Goal: Transaction & Acquisition: Purchase product/service

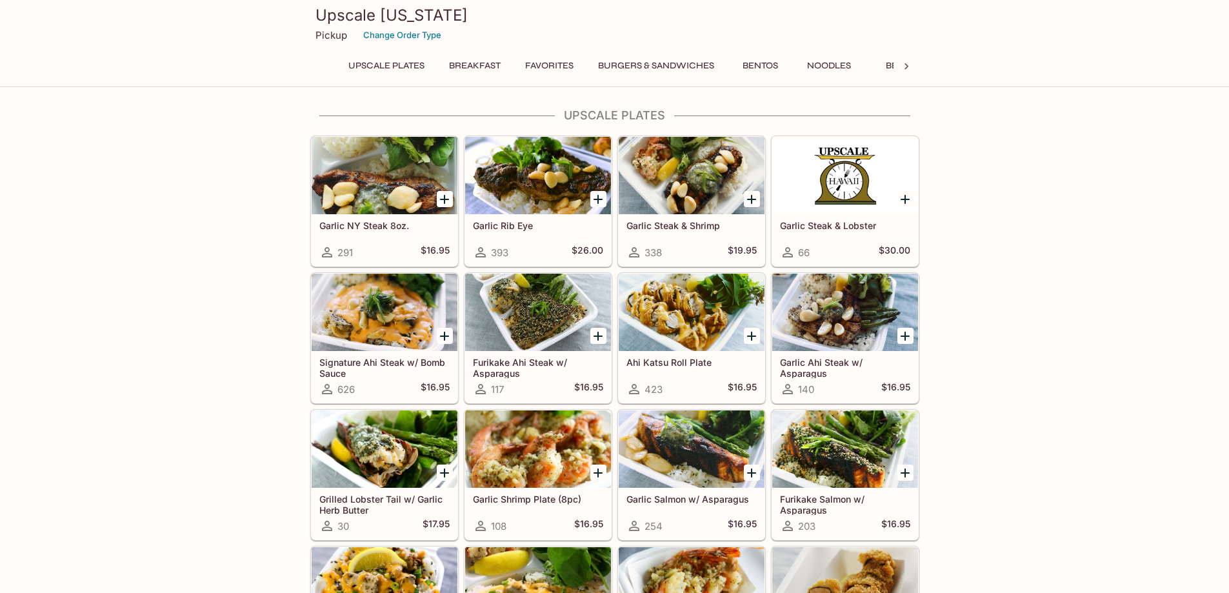
click at [500, 181] on div at bounding box center [538, 175] width 146 height 77
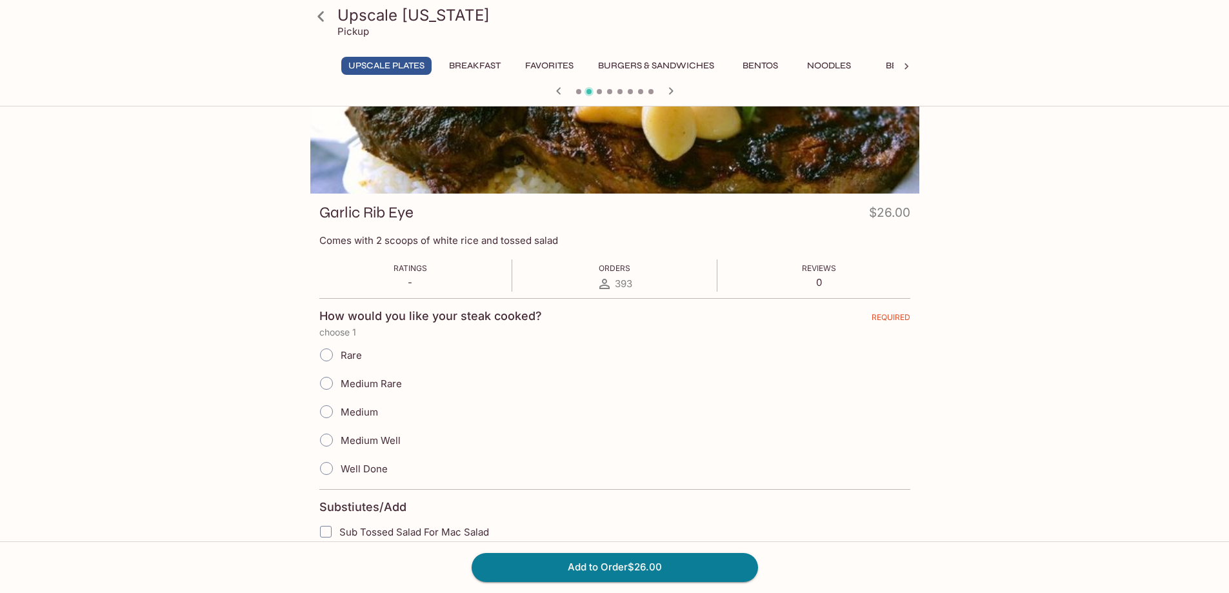
scroll to position [129, 0]
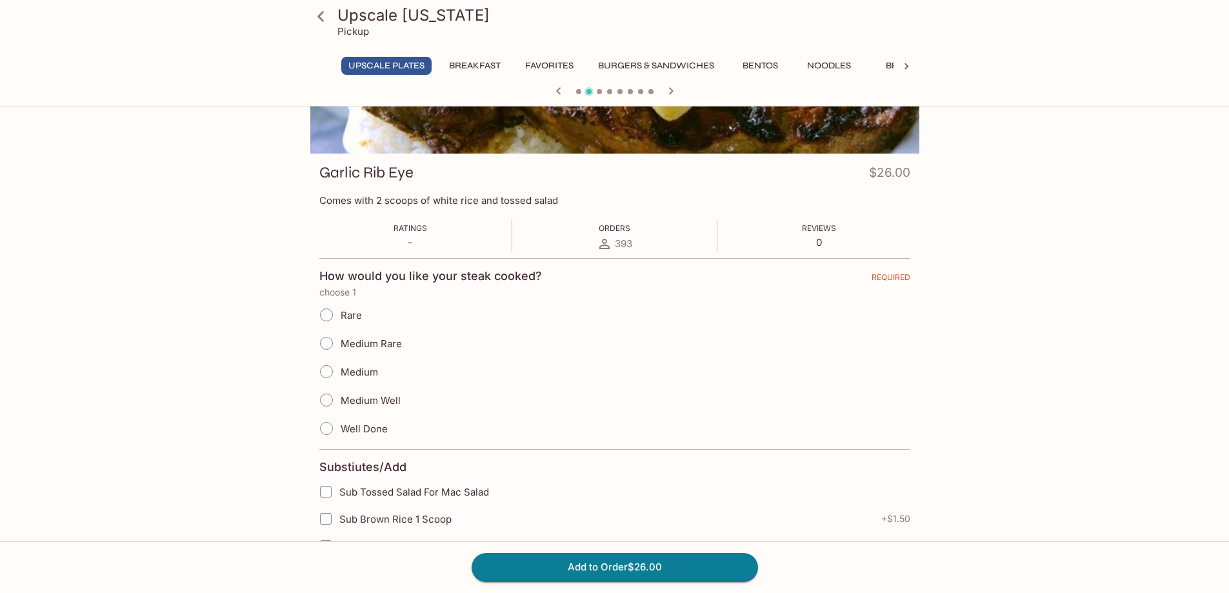
click at [329, 344] on input "Medium Rare" at bounding box center [326, 343] width 27 height 27
radio input "true"
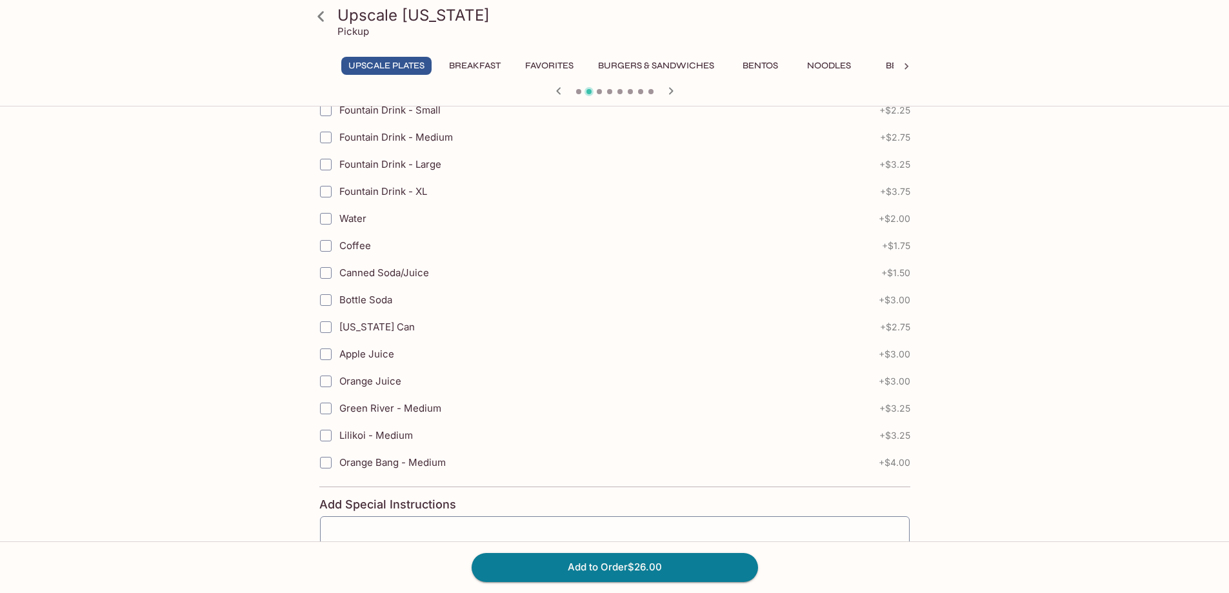
scroll to position [710, 0]
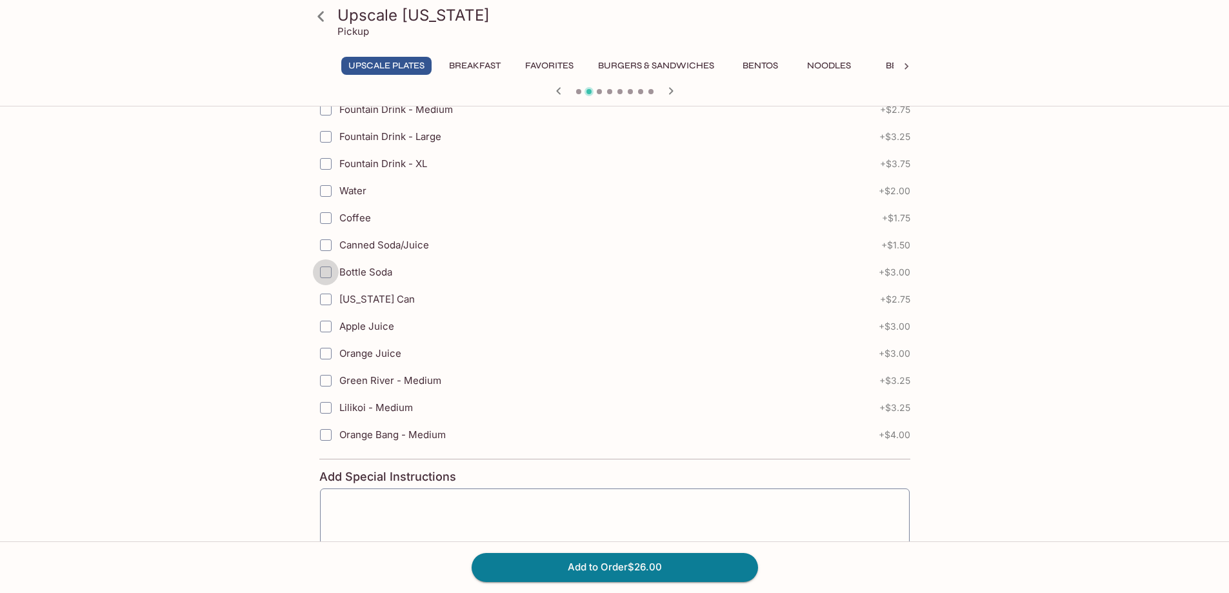
click at [330, 269] on input "Bottle Soda" at bounding box center [326, 272] width 26 height 26
click at [329, 269] on input "Bottle Soda" at bounding box center [326, 272] width 26 height 26
checkbox input "false"
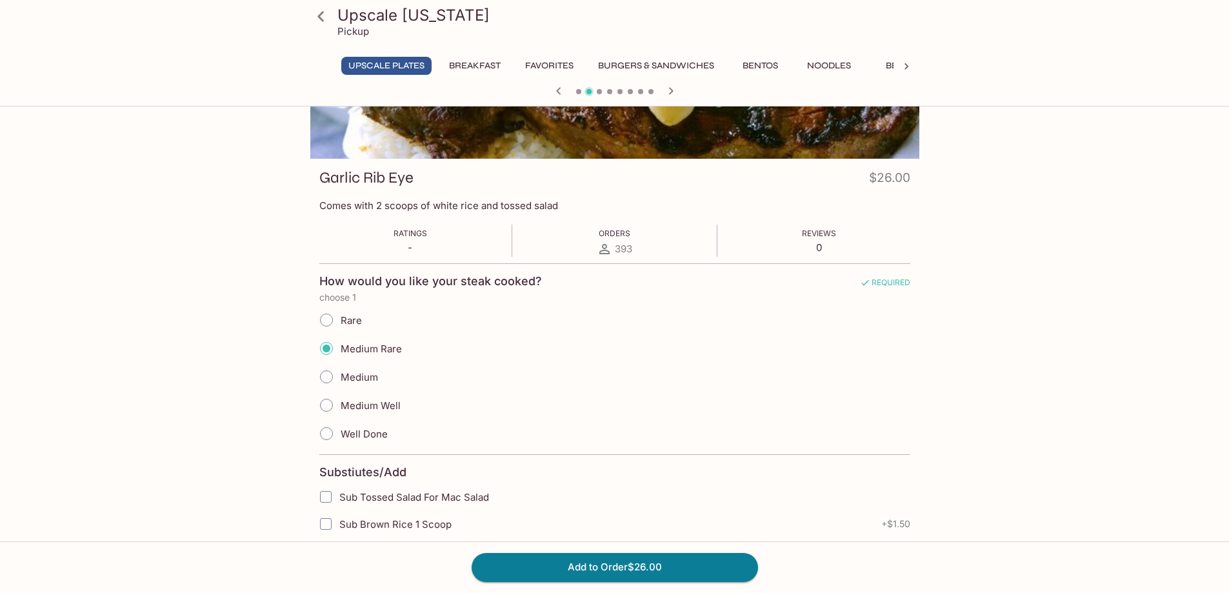
scroll to position [0, 0]
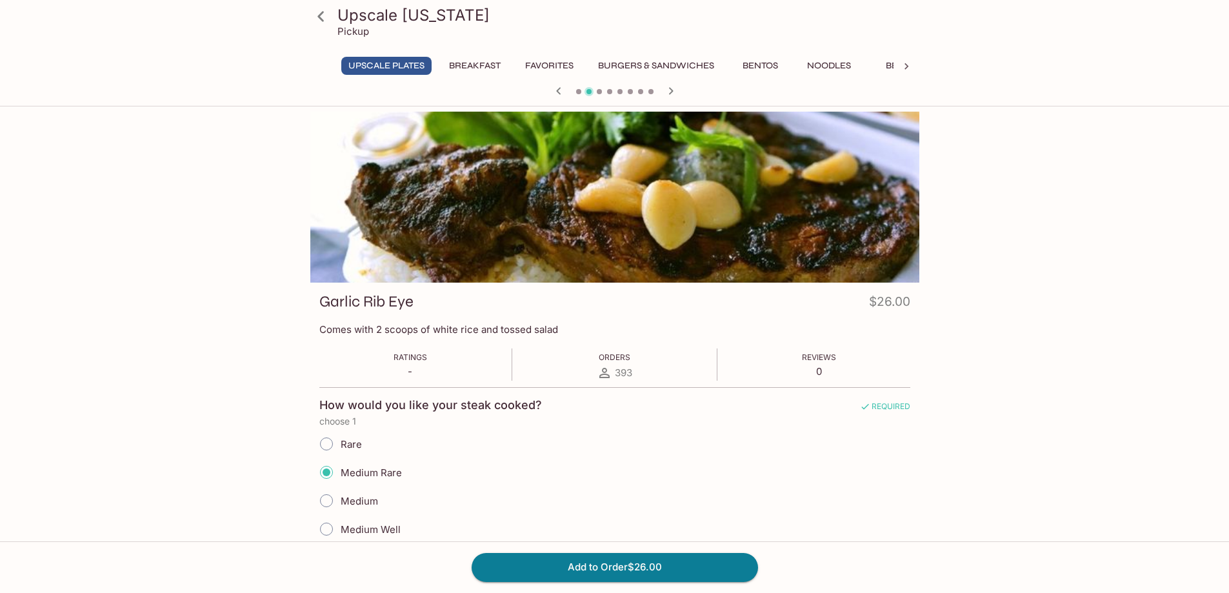
click at [904, 65] on icon at bounding box center [906, 66] width 13 height 13
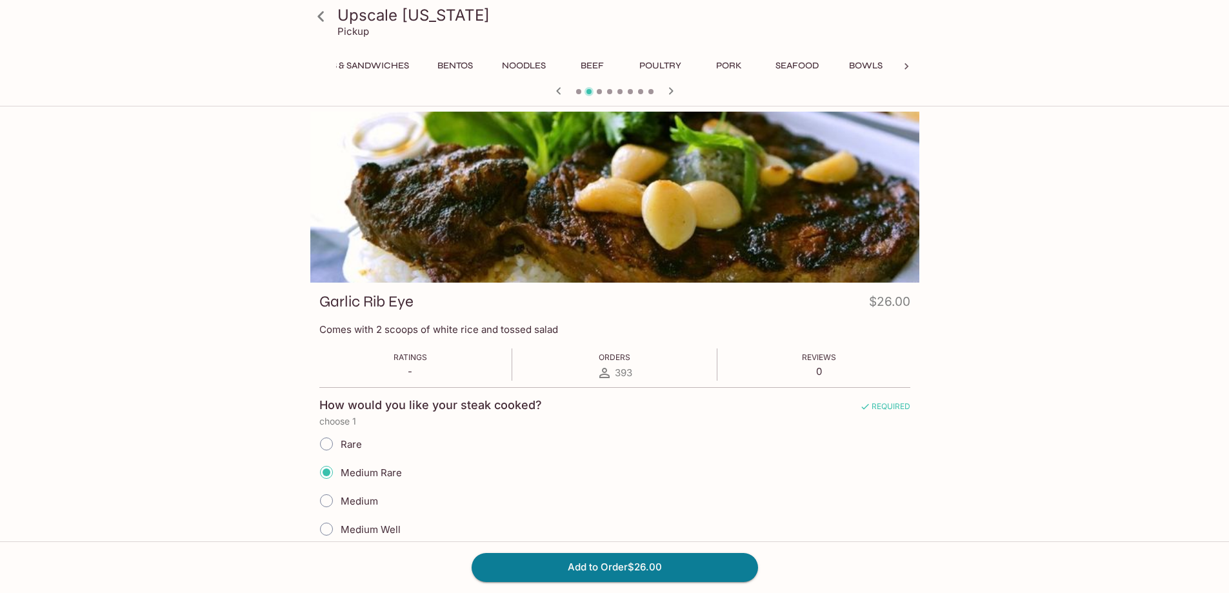
scroll to position [0, 379]
click at [855, 65] on button "Drinks" at bounding box center [864, 66] width 58 height 18
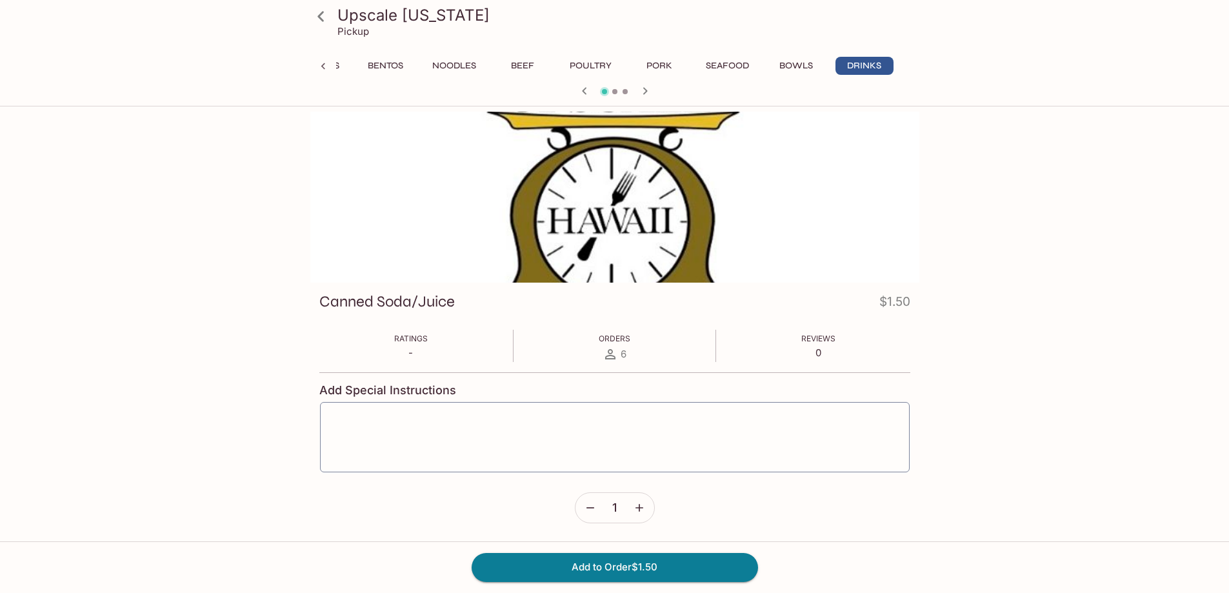
click at [1133, 367] on div "Upscale [US_STATE] Pickup UPSCALE Plates Breakfast Favorites Burgers & Sandwich…" at bounding box center [614, 408] width 1229 height 593
click at [637, 88] on icon "button" at bounding box center [644, 90] width 15 height 15
click at [581, 89] on icon "button" at bounding box center [584, 90] width 15 height 15
click at [403, 62] on button "Bentos" at bounding box center [386, 66] width 58 height 18
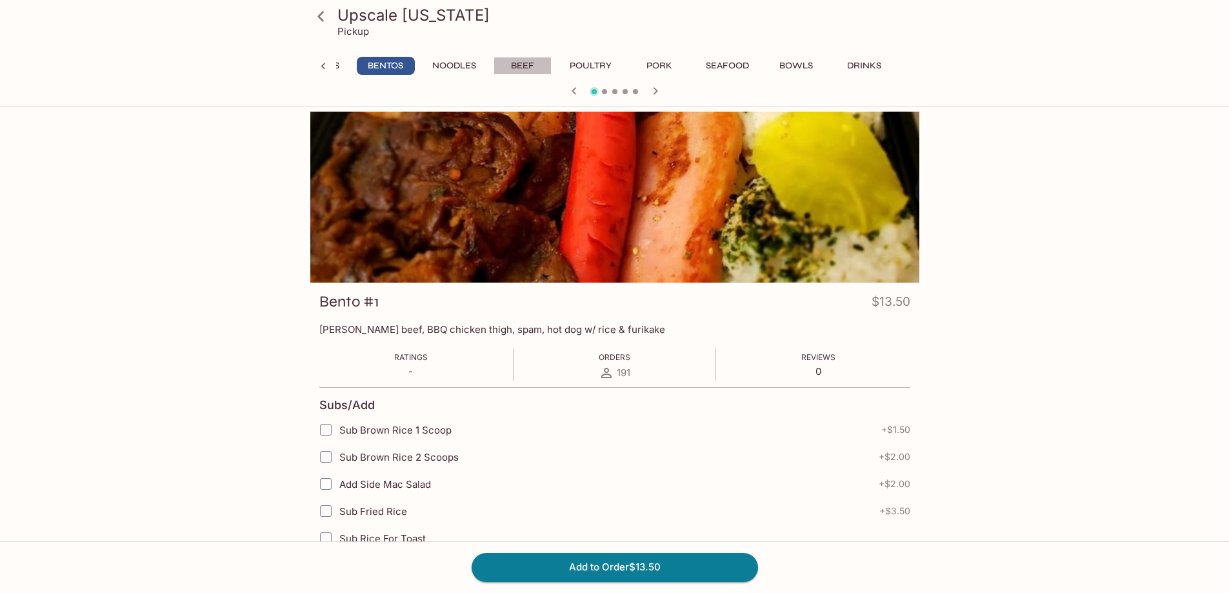
click at [532, 62] on button "Beef" at bounding box center [522, 66] width 58 height 18
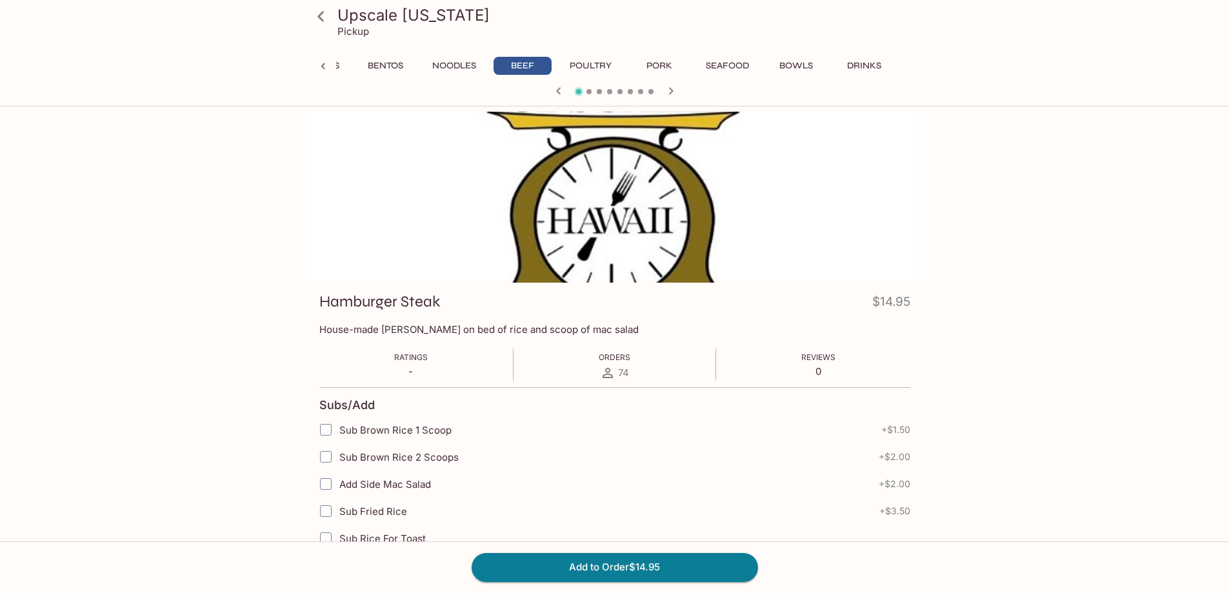
click at [323, 67] on icon at bounding box center [323, 66] width 13 height 13
click at [537, 59] on button "Favorites" at bounding box center [549, 66] width 63 height 18
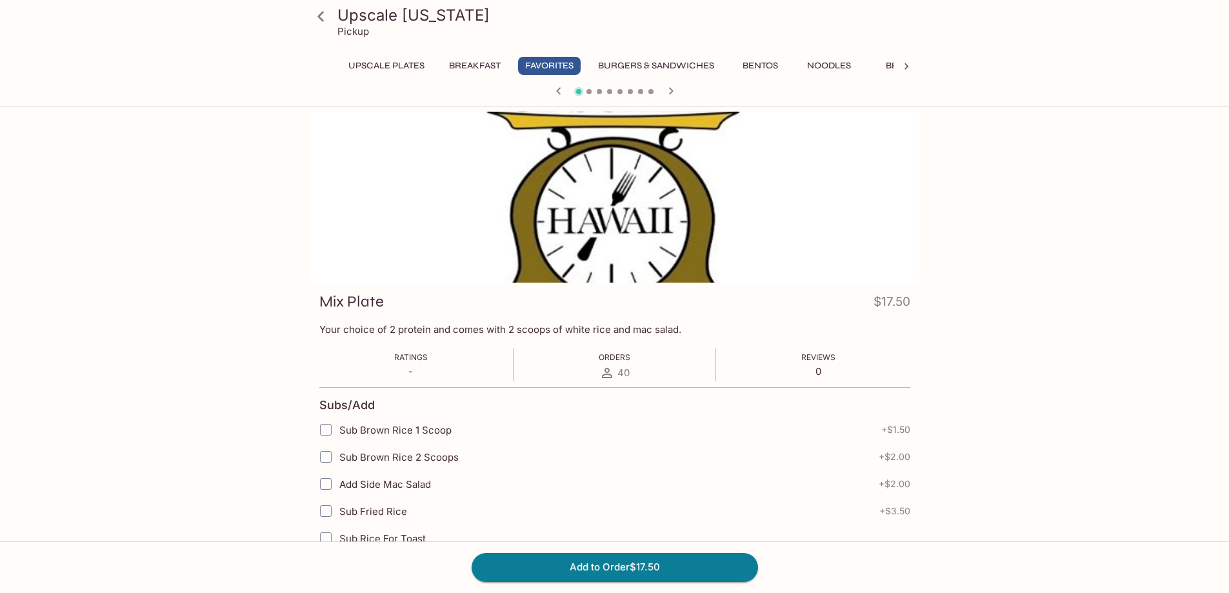
click at [329, 16] on icon at bounding box center [321, 16] width 23 height 23
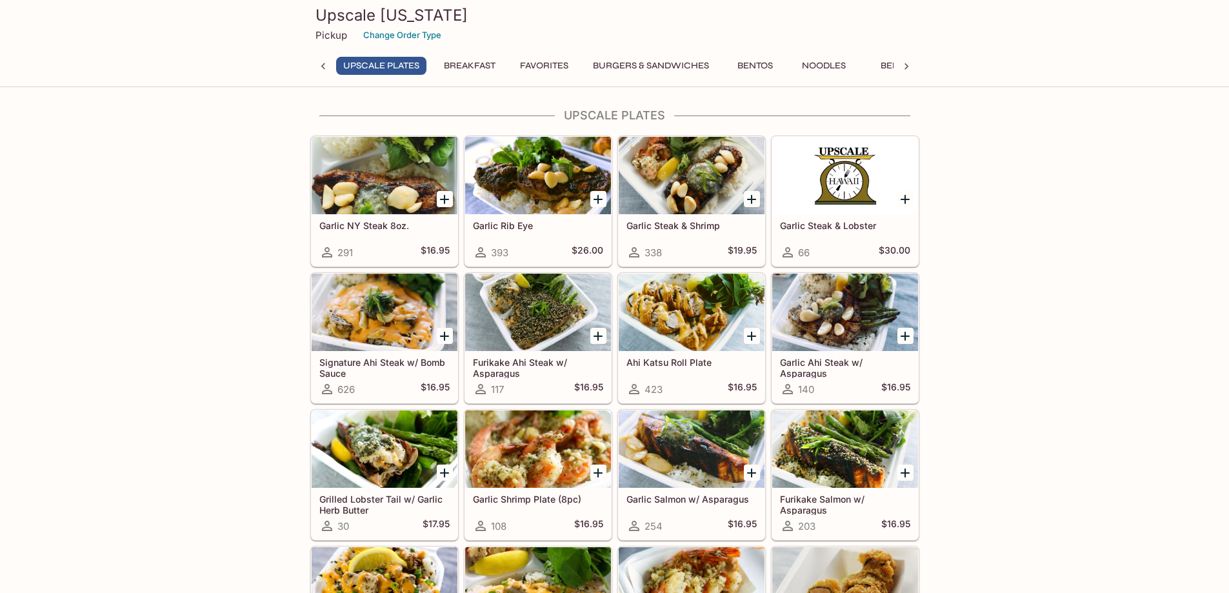
click at [534, 176] on div at bounding box center [538, 175] width 146 height 77
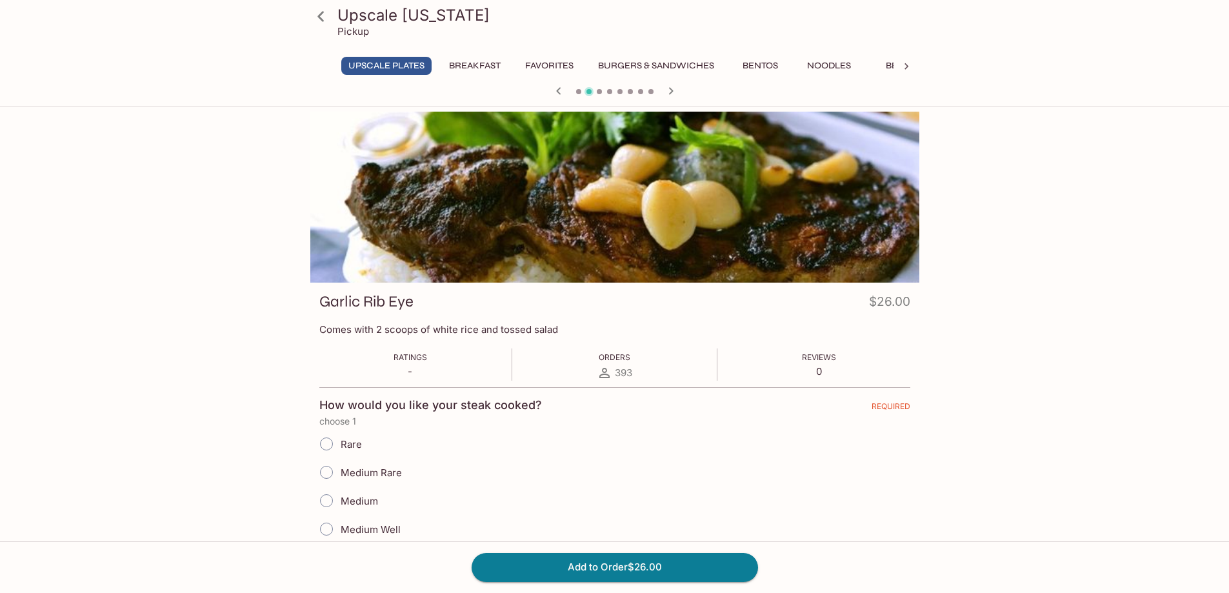
click at [387, 17] on h3 "Upscale [US_STATE]" at bounding box center [625, 15] width 577 height 20
click at [331, 14] on icon at bounding box center [321, 16] width 23 height 23
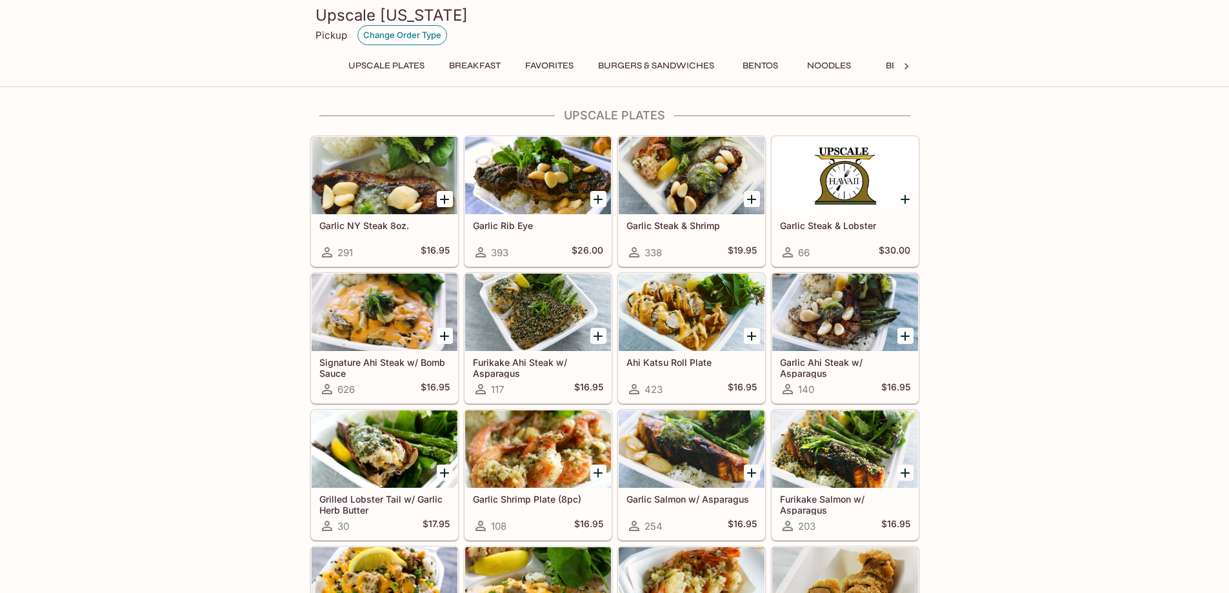
click at [381, 28] on button "Change Order Type" at bounding box center [402, 35] width 90 height 20
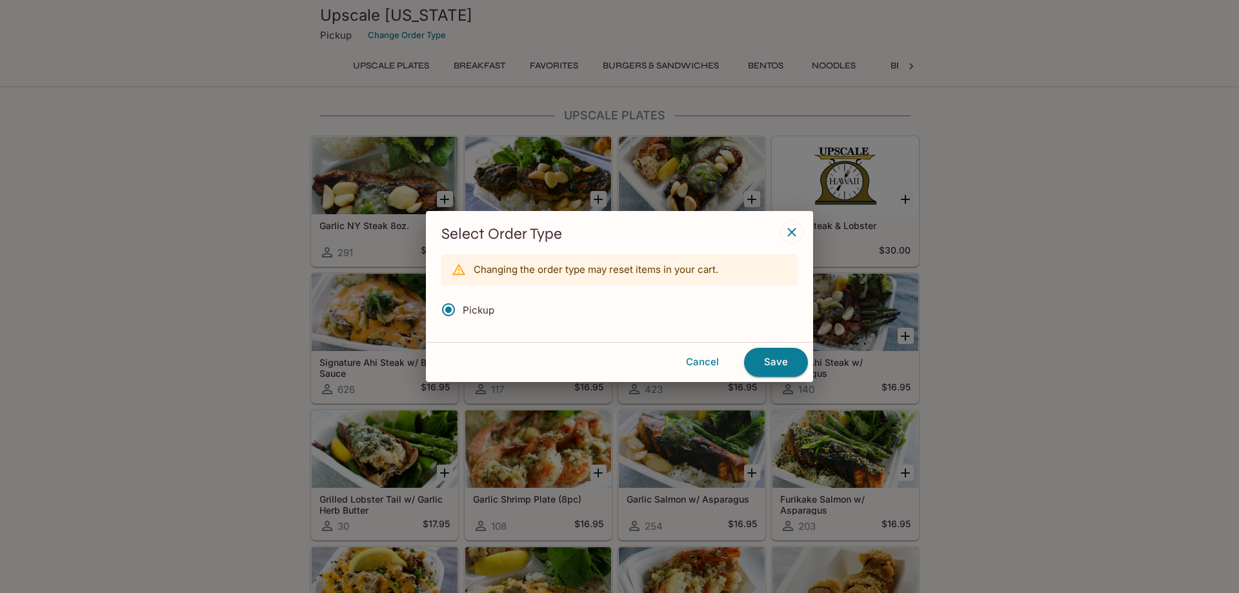
drag, startPoint x: 550, startPoint y: 54, endPoint x: 662, endPoint y: 83, distance: 116.4
click at [550, 54] on div "Select Order Type Changing the order type may reset items in your cart. Pickup …" at bounding box center [619, 296] width 1239 height 593
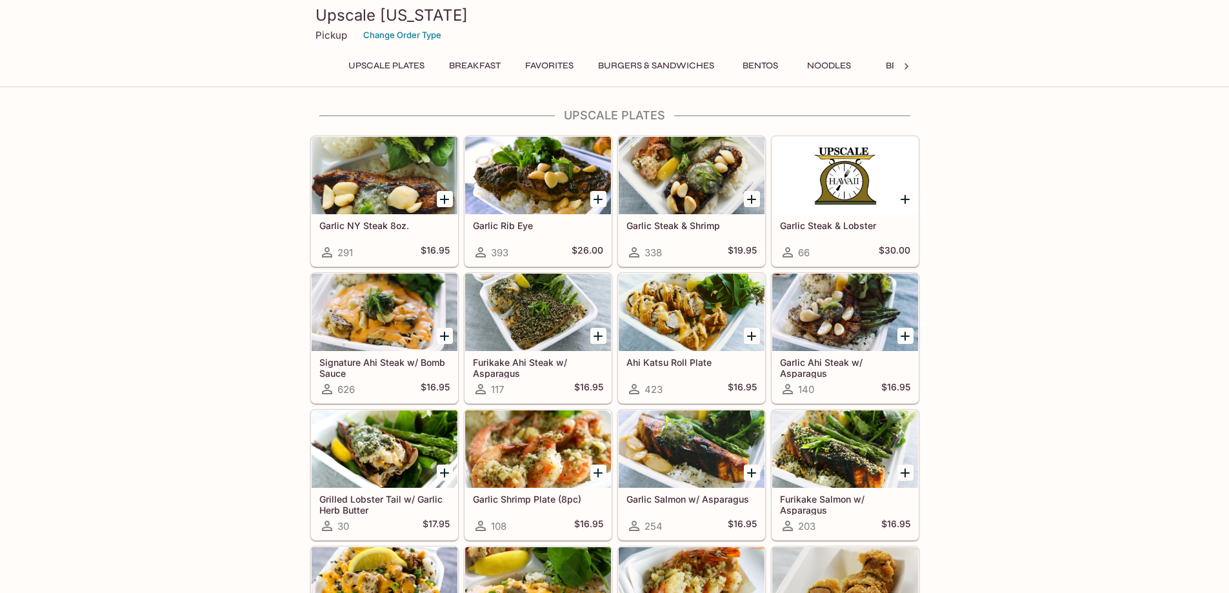
click at [904, 74] on div at bounding box center [906, 66] width 26 height 19
click at [904, 74] on div "UPSCALE Plates Breakfast Favorites Burgers & Sandwiches Bentos Noodles Beef Pou…" at bounding box center [614, 70] width 609 height 26
click at [158, 17] on div "Upscale [US_STATE] Pickup Change Order Type UPSCALE Plates Breakfast Favorites …" at bounding box center [614, 43] width 1229 height 87
click at [235, 40] on div "Upscale [US_STATE] Pickup Change Order Type UPSCALE Plates Breakfast Favorites …" at bounding box center [614, 43] width 1229 height 87
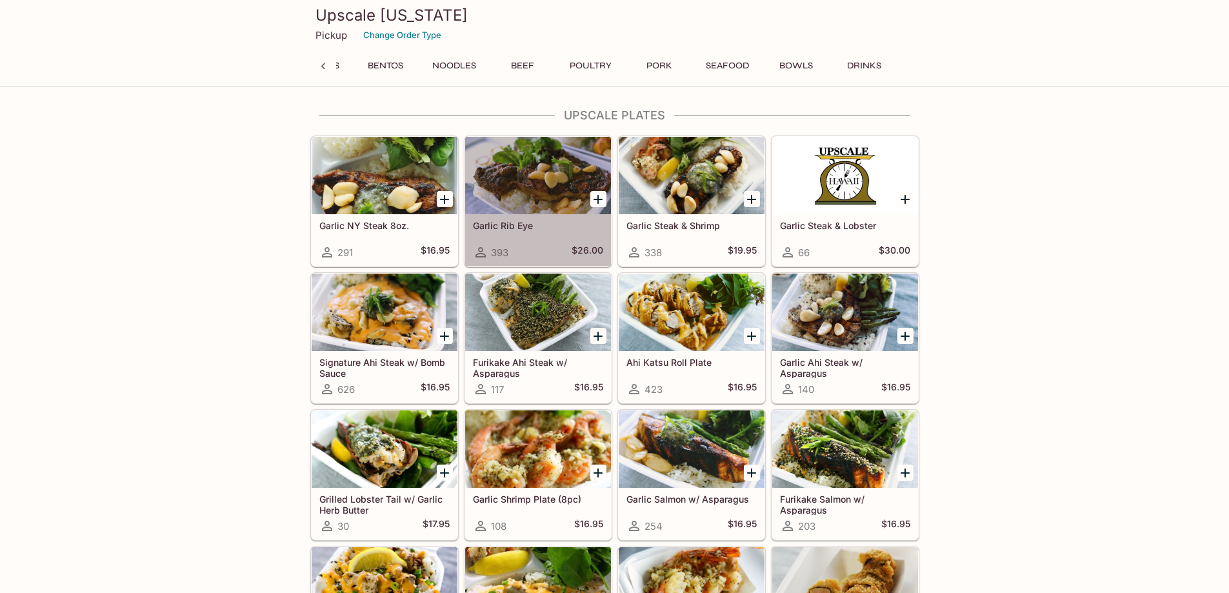
click at [549, 157] on div at bounding box center [538, 175] width 146 height 77
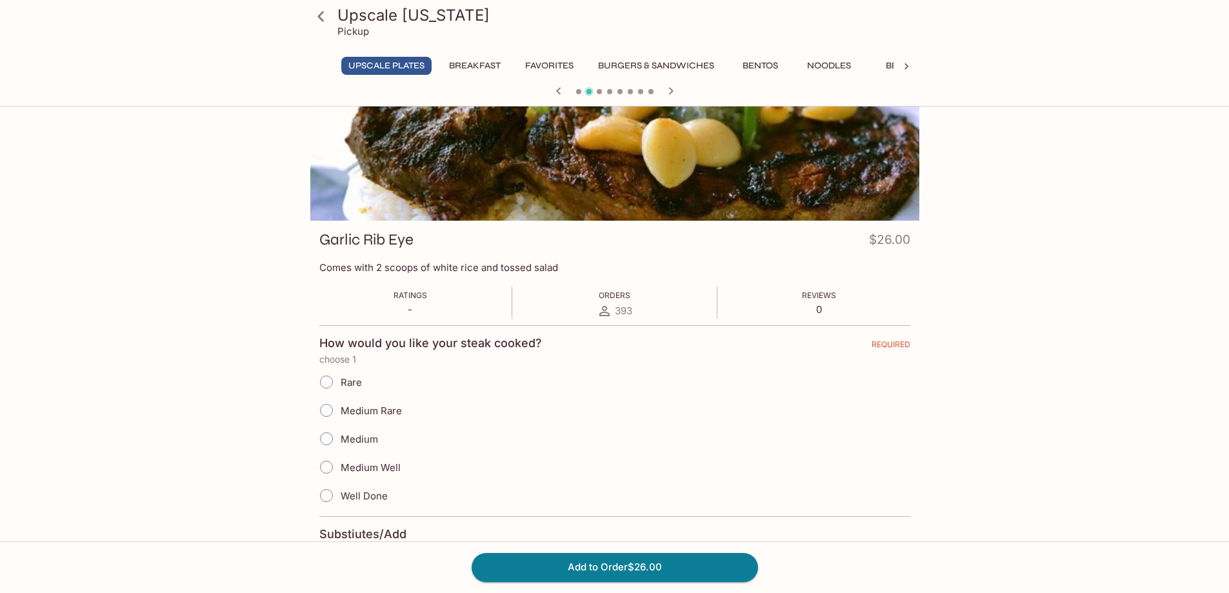
scroll to position [65, 0]
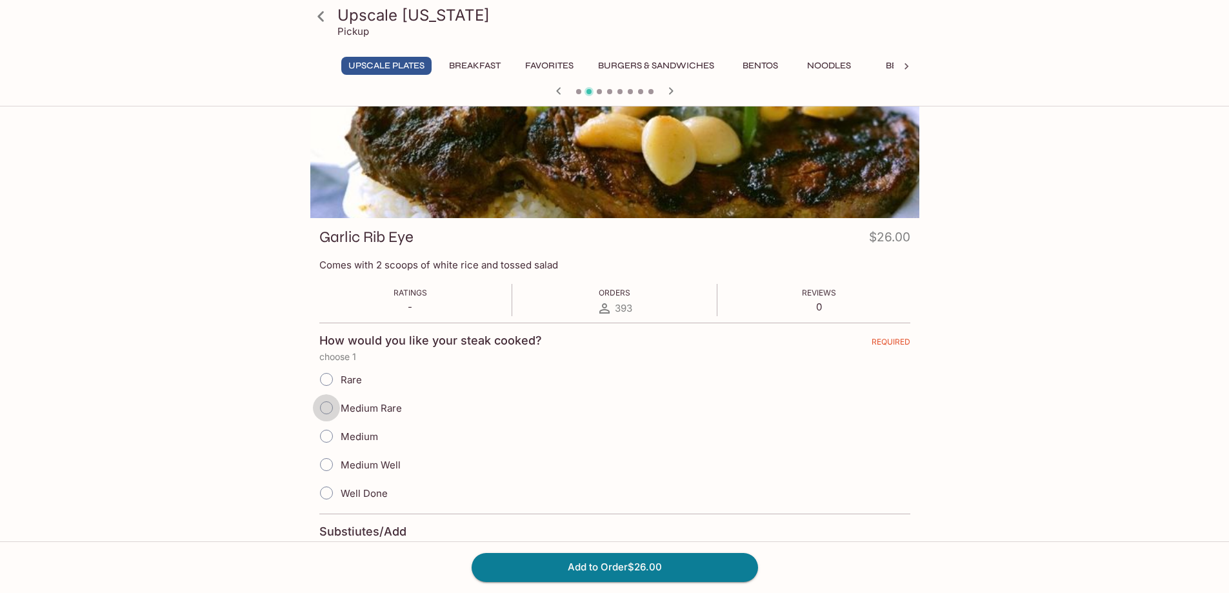
click at [323, 407] on input "Medium Rare" at bounding box center [326, 407] width 27 height 27
radio input "true"
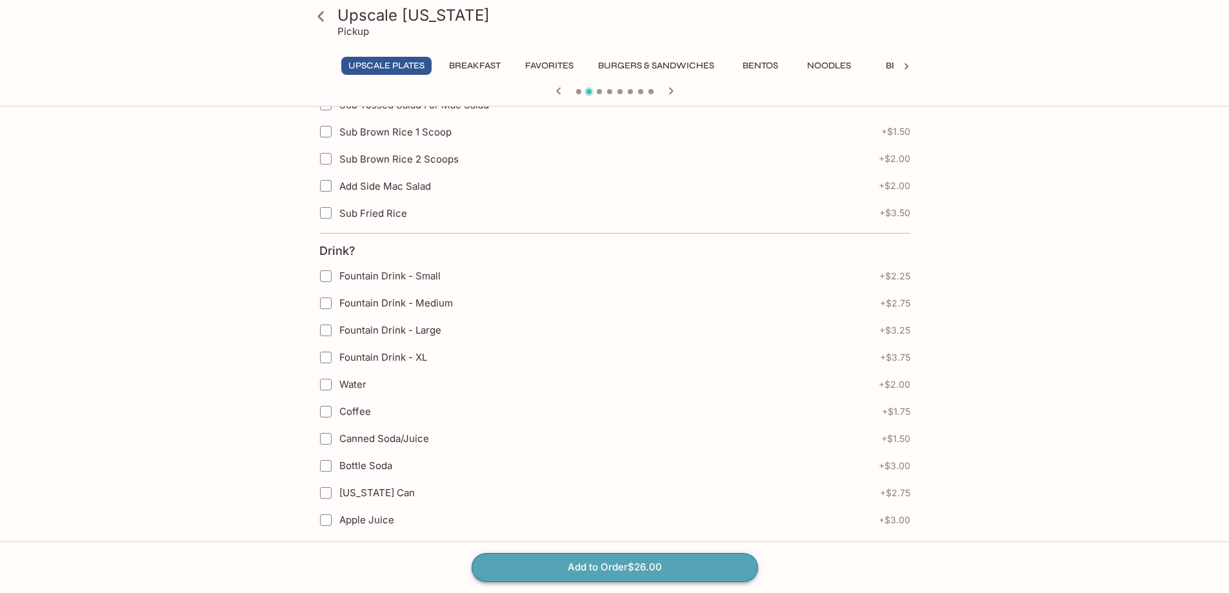
click at [611, 567] on button "Add to Order $26.00" at bounding box center [615, 567] width 286 height 28
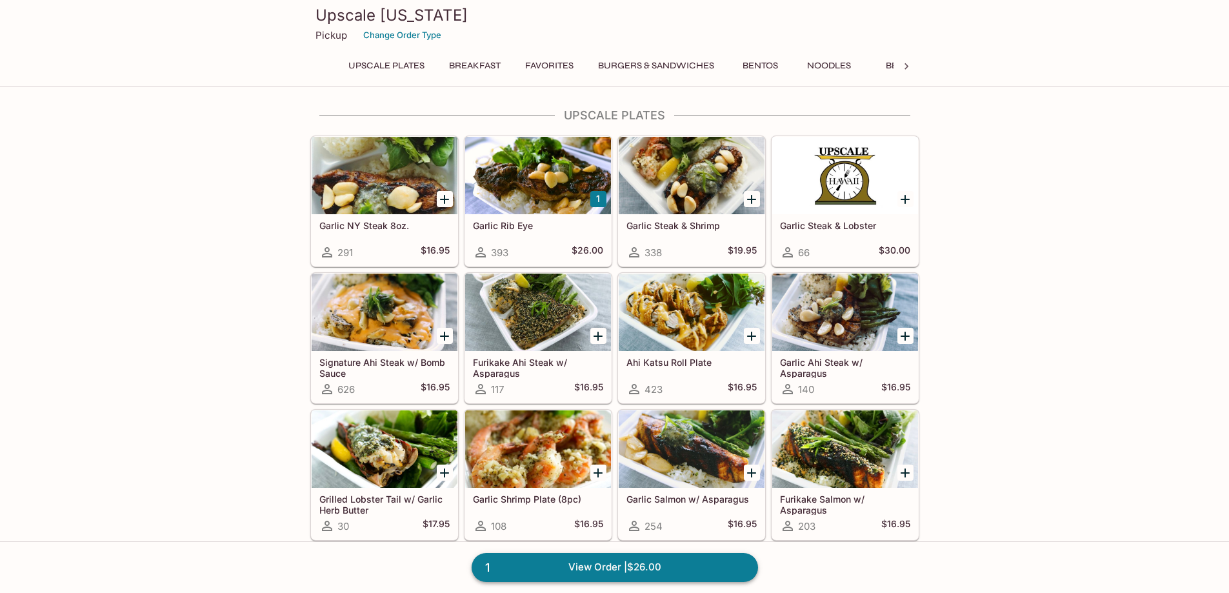
click at [700, 569] on link "1 View Order | $26.00" at bounding box center [615, 567] width 286 height 28
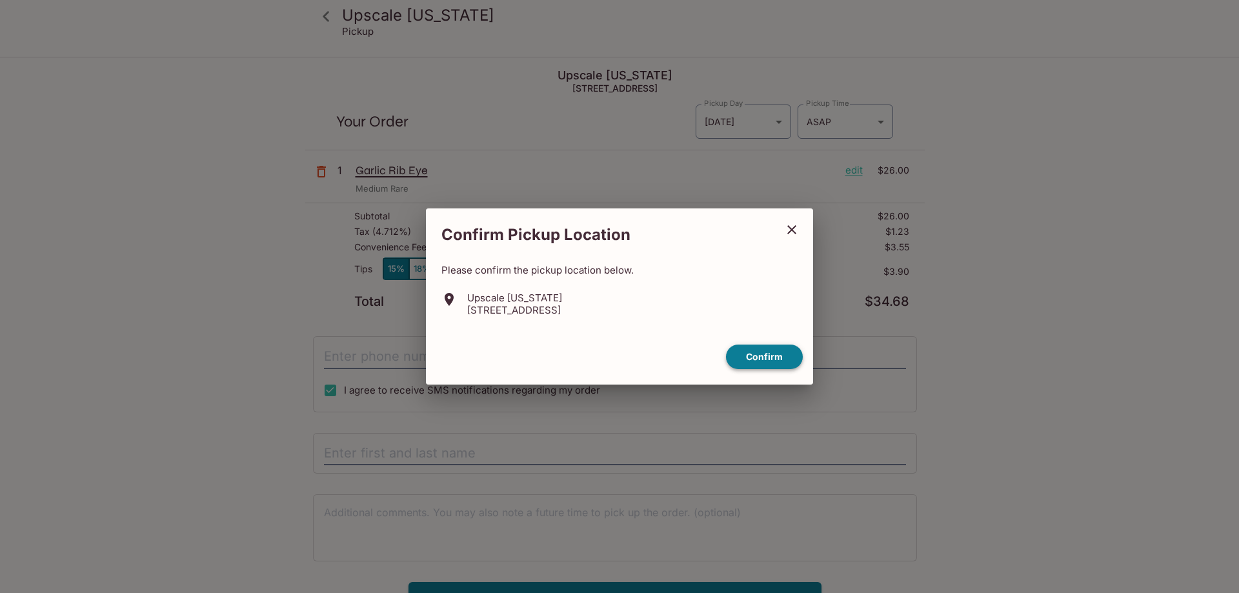
click at [767, 357] on button "Confirm" at bounding box center [764, 356] width 77 height 25
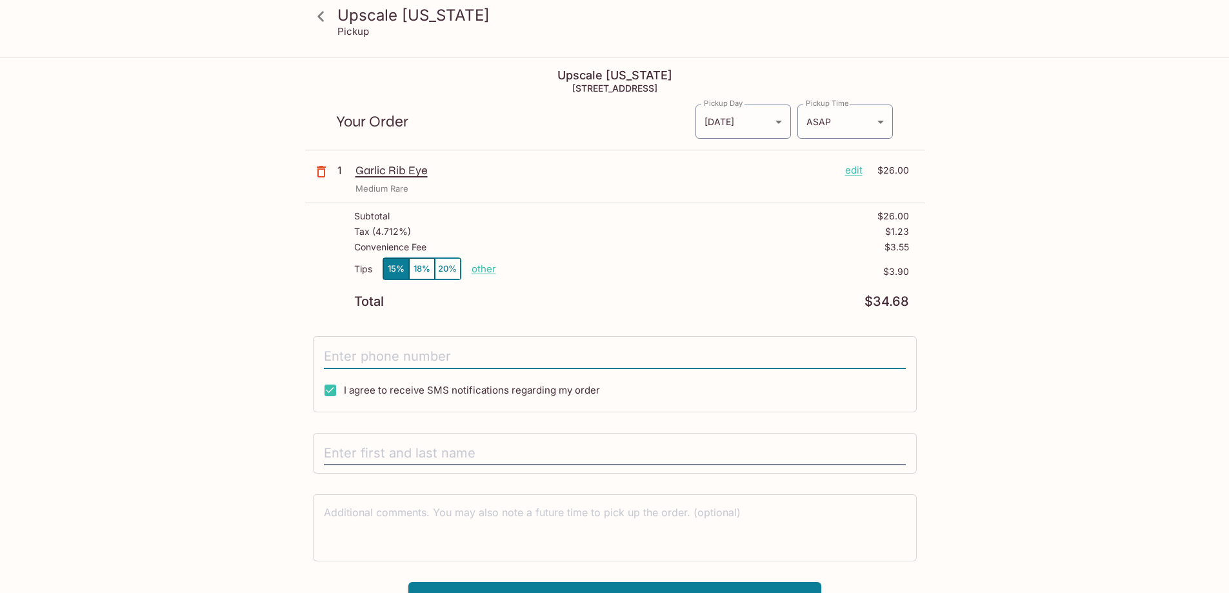
click at [552, 359] on input "tel" at bounding box center [615, 356] width 582 height 25
type input "[PHONE_NUMBER]"
click at [429, 454] on input "text" at bounding box center [615, 453] width 582 height 25
type input "[PERSON_NAME]"
click at [1109, 366] on div "Upscale [US_STATE] Pickup Upscale [US_STATE] [STREET_ADDRESS] Your Order Pickup…" at bounding box center [614, 354] width 1229 height 593
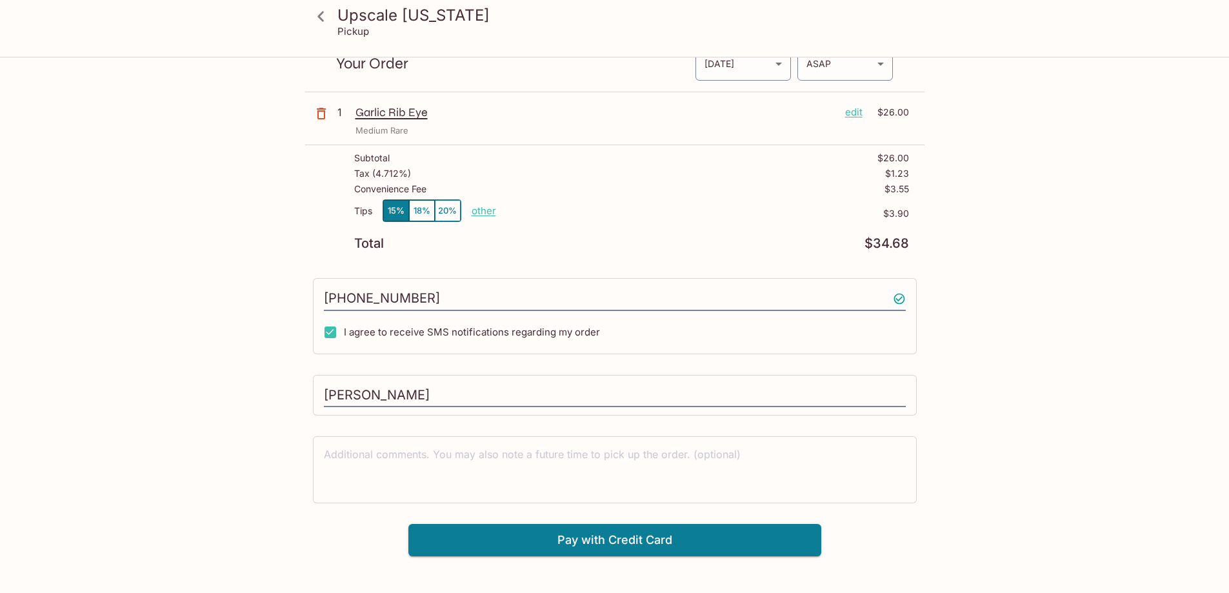
click at [984, 458] on div "Upscale [US_STATE] Pickup Upscale [US_STATE] [STREET_ADDRESS] Your Order Pickup…" at bounding box center [615, 278] width 826 height 556
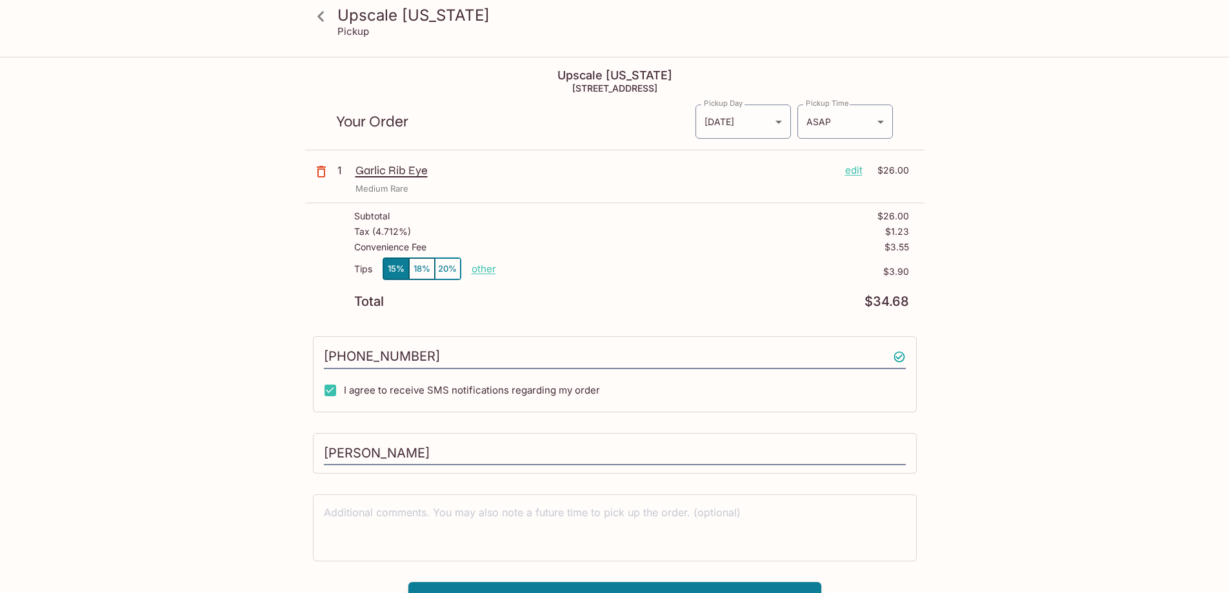
click at [332, 16] on icon at bounding box center [321, 16] width 23 height 23
